Goal: Task Accomplishment & Management: Use online tool/utility

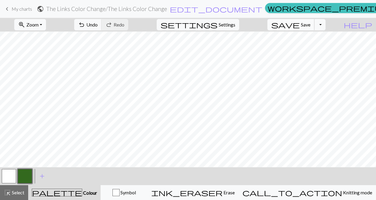
click at [311, 26] on span "Save" at bounding box center [306, 25] width 10 height 6
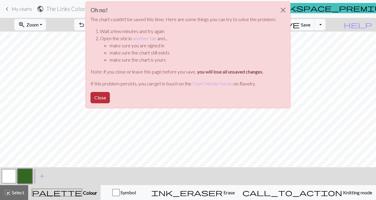
click at [100, 97] on button "Close" at bounding box center [100, 97] width 19 height 11
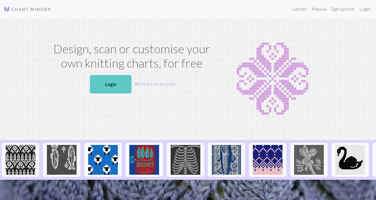
click at [95, 84] on link "Login" at bounding box center [111, 84] width 42 height 18
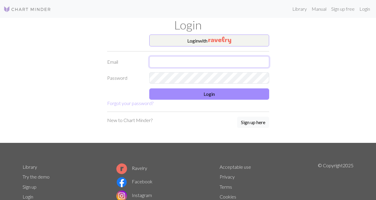
type input "ranihaigler@hotmail.com"
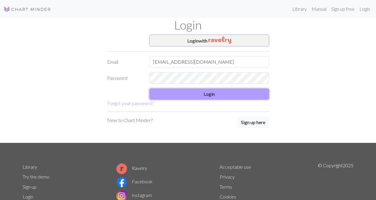
click at [219, 93] on button "Login" at bounding box center [209, 93] width 120 height 11
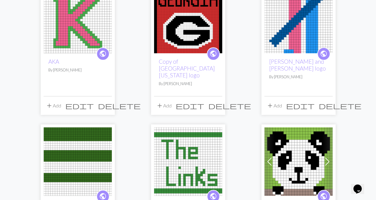
scroll to position [78, 0]
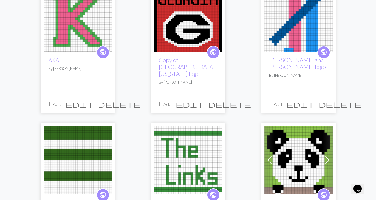
click at [174, 144] on img at bounding box center [188, 160] width 68 height 68
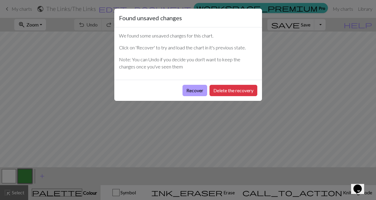
click at [193, 91] on button "Recover" at bounding box center [195, 90] width 25 height 11
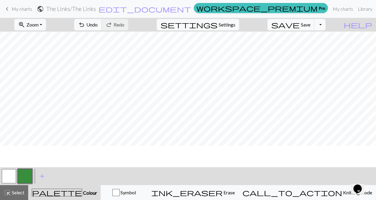
scroll to position [71, 0]
click at [331, 10] on link "My charts" at bounding box center [343, 9] width 25 height 12
click at [25, 12] on link "keyboard_arrow_left My charts" at bounding box center [18, 9] width 29 height 10
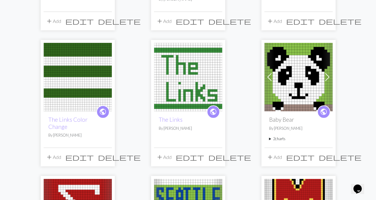
scroll to position [162, 0]
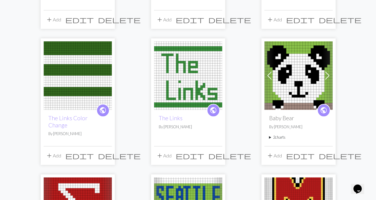
click at [84, 76] on img at bounding box center [78, 75] width 68 height 68
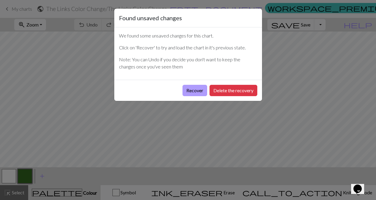
click at [194, 93] on button "Recover" at bounding box center [195, 90] width 25 height 11
